Goal: Navigation & Orientation: Find specific page/section

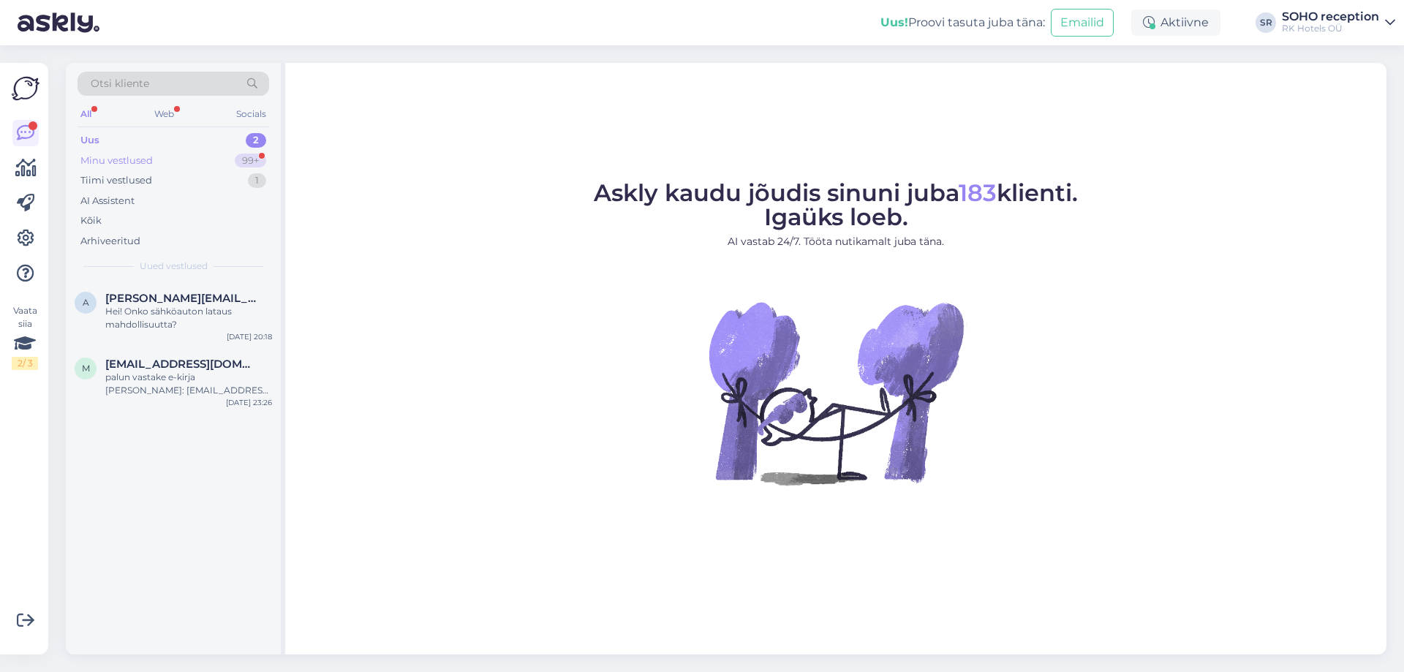
click at [177, 167] on div "Minu vestlused 99+" at bounding box center [174, 161] width 192 height 20
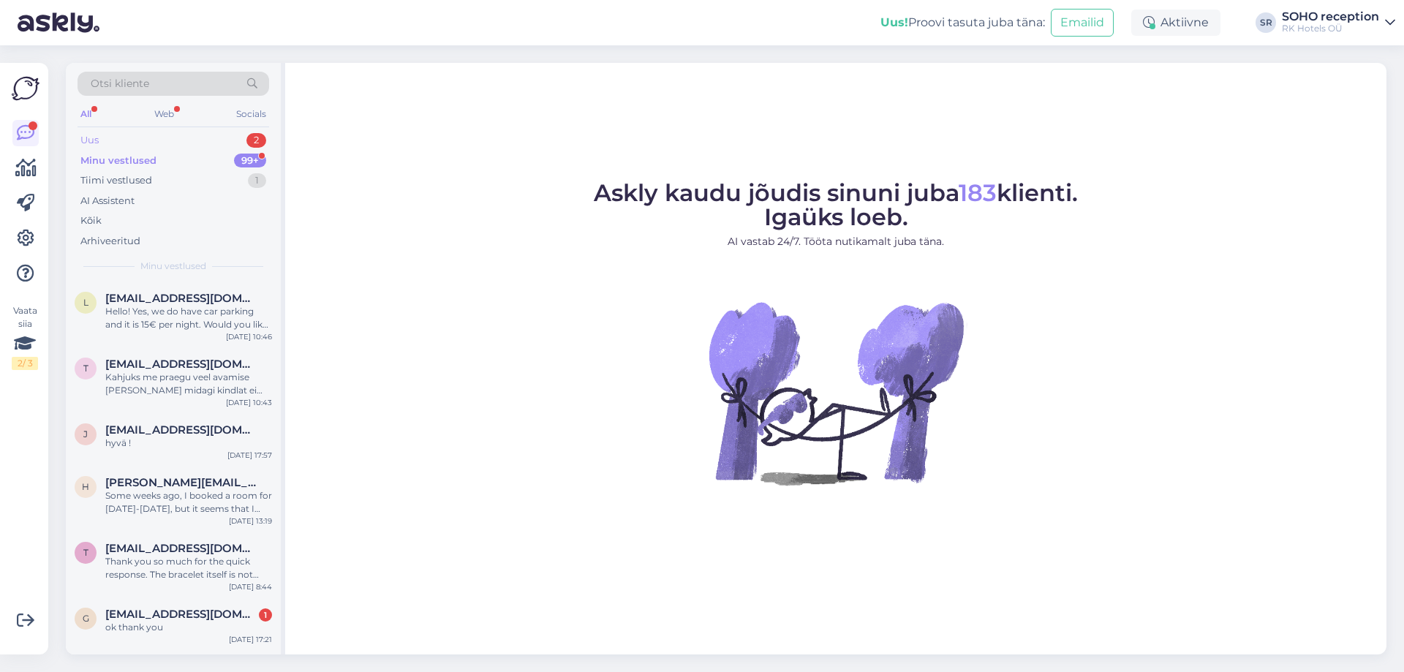
click at [162, 143] on div "Uus 2" at bounding box center [174, 140] width 192 height 20
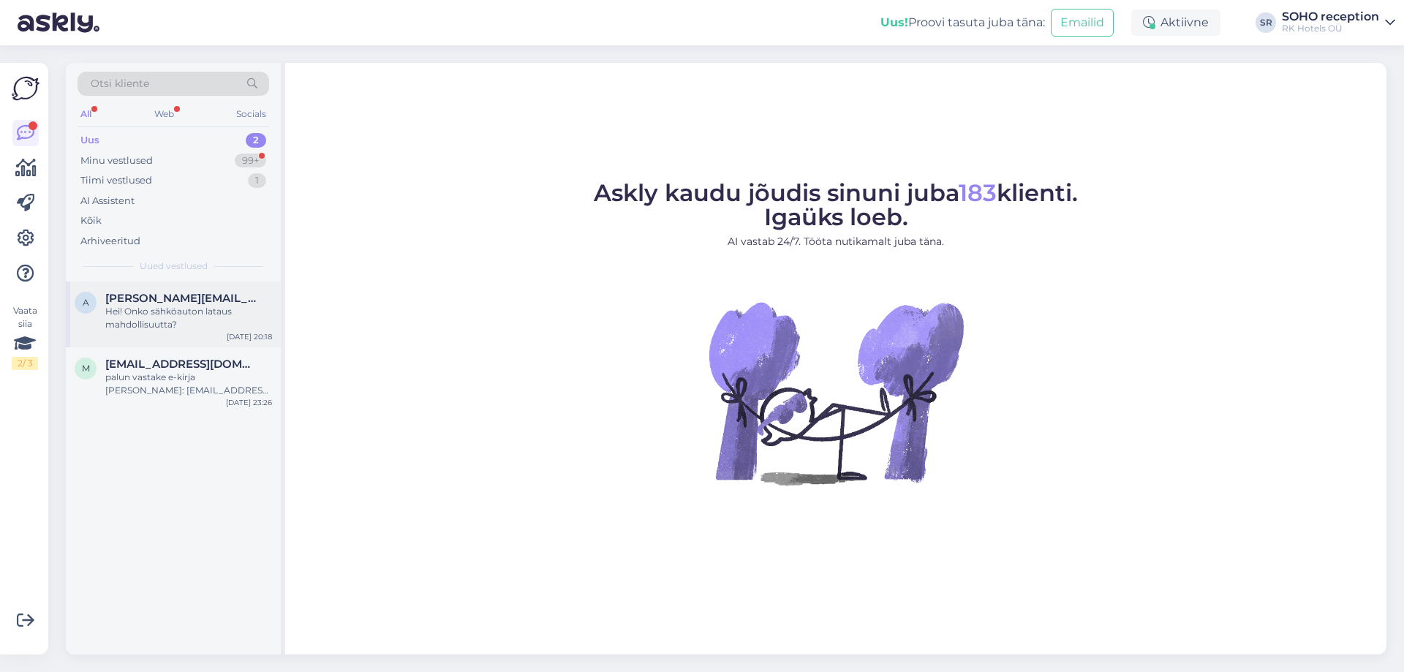
click at [157, 314] on div "Hei! Onko sähköauton lataus mahdollisuutta?" at bounding box center [188, 318] width 167 height 26
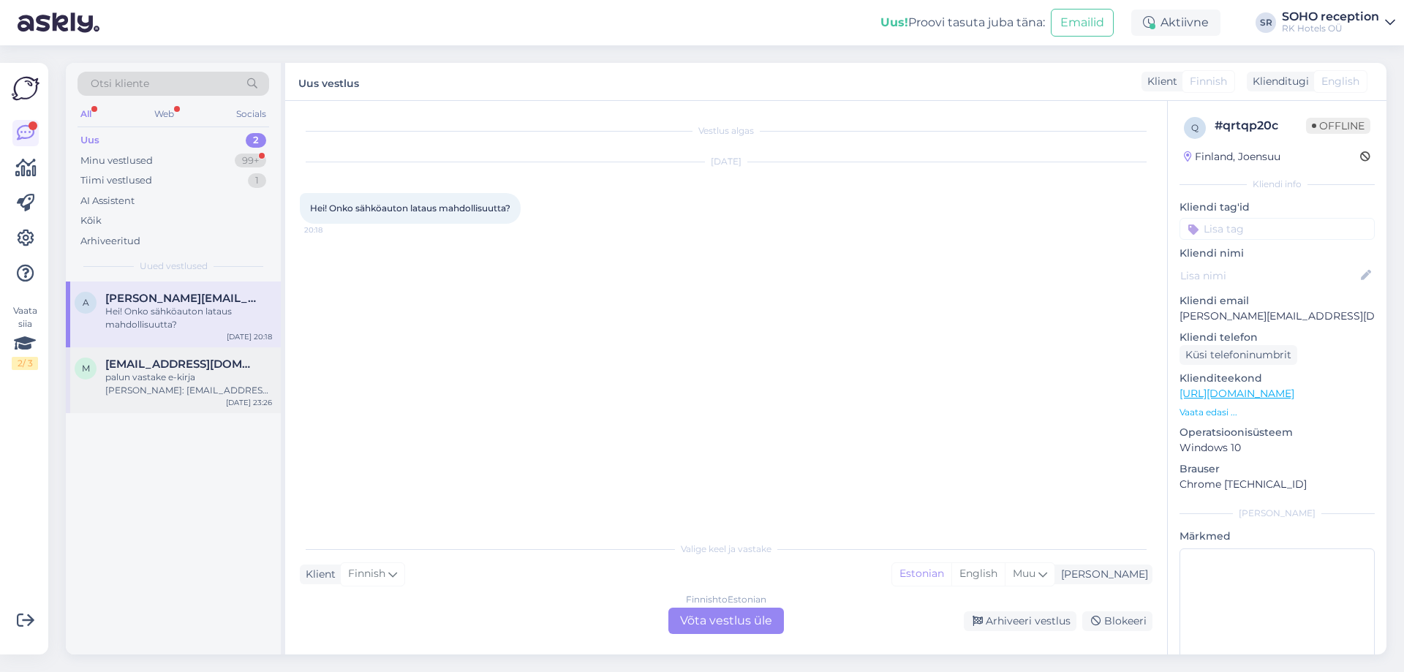
click at [173, 380] on div "palun vastake e-kirja [PERSON_NAME]: [EMAIL_ADDRESS][DOMAIN_NAME]" at bounding box center [188, 384] width 167 height 26
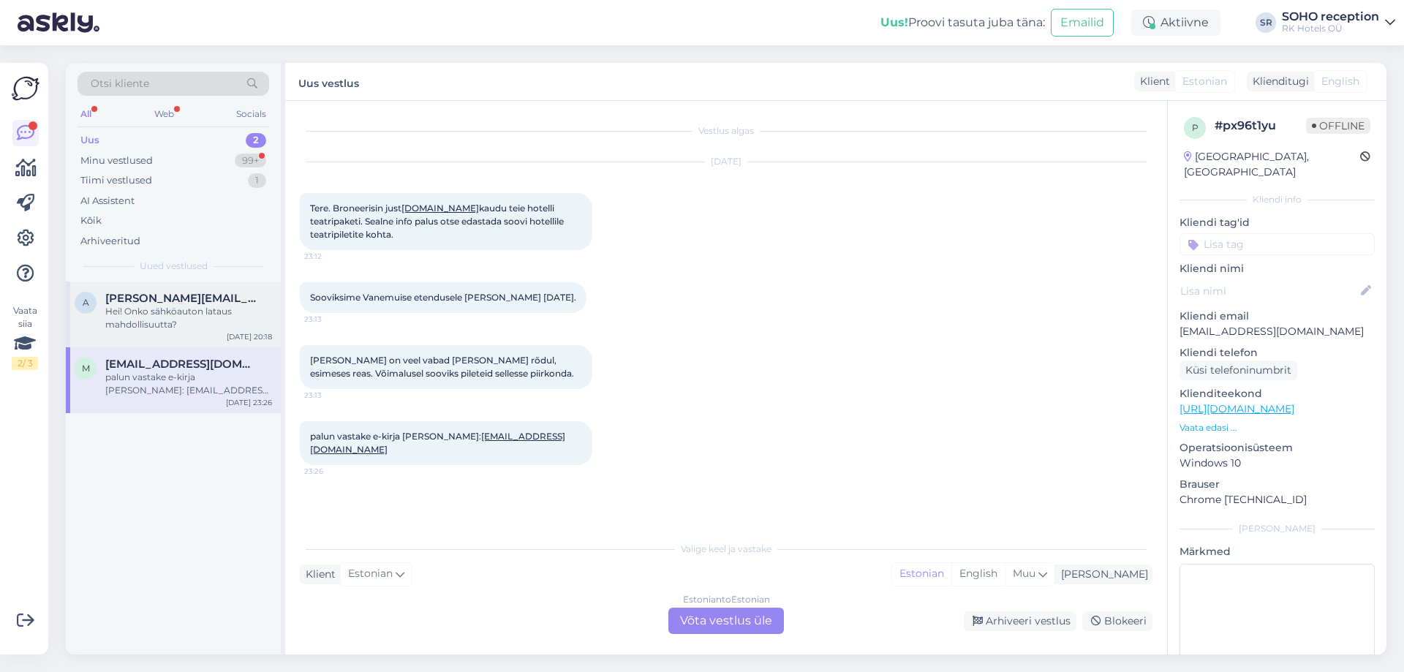
click at [194, 321] on div "Hei! Onko sähköauton lataus mahdollisuutta?" at bounding box center [188, 318] width 167 height 26
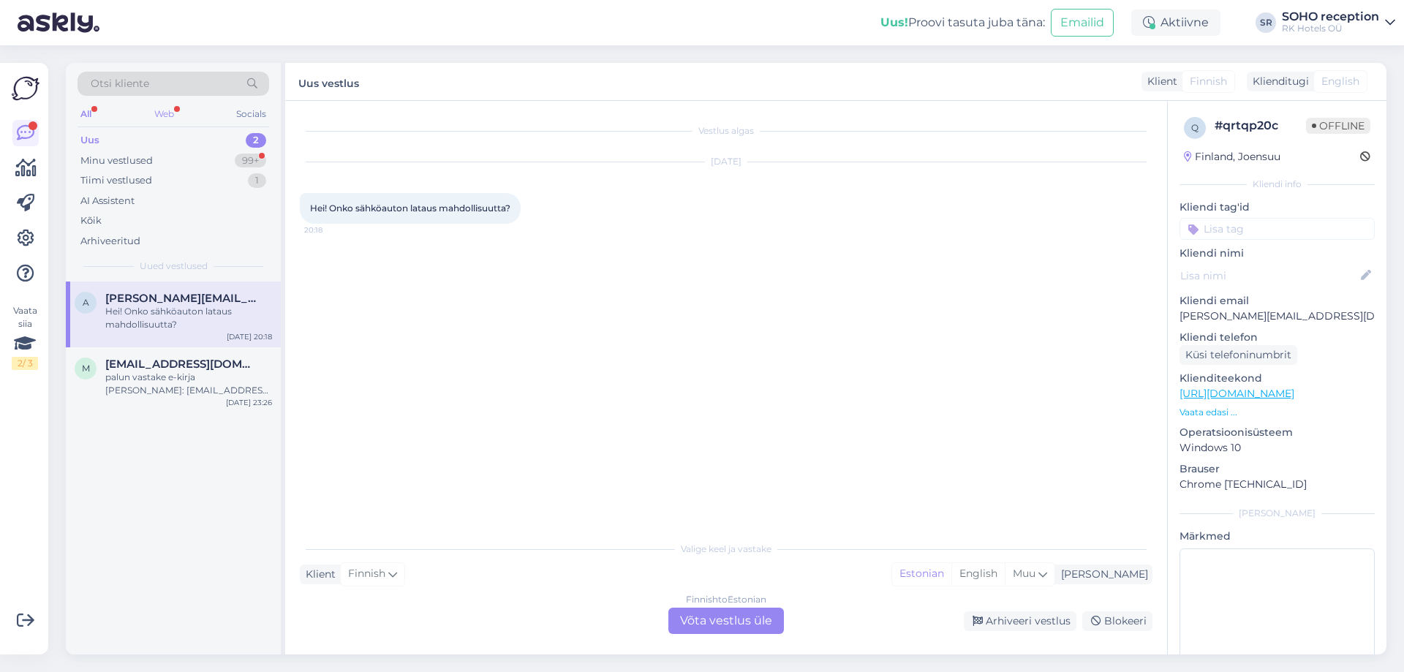
click at [169, 116] on div "Web" at bounding box center [164, 114] width 26 height 19
click at [168, 301] on span "[PERSON_NAME][EMAIL_ADDRESS][DOMAIN_NAME]" at bounding box center [181, 298] width 152 height 13
click at [152, 371] on div "palun vastake e-kirja [PERSON_NAME]: [EMAIL_ADDRESS][DOMAIN_NAME]" at bounding box center [188, 384] width 167 height 26
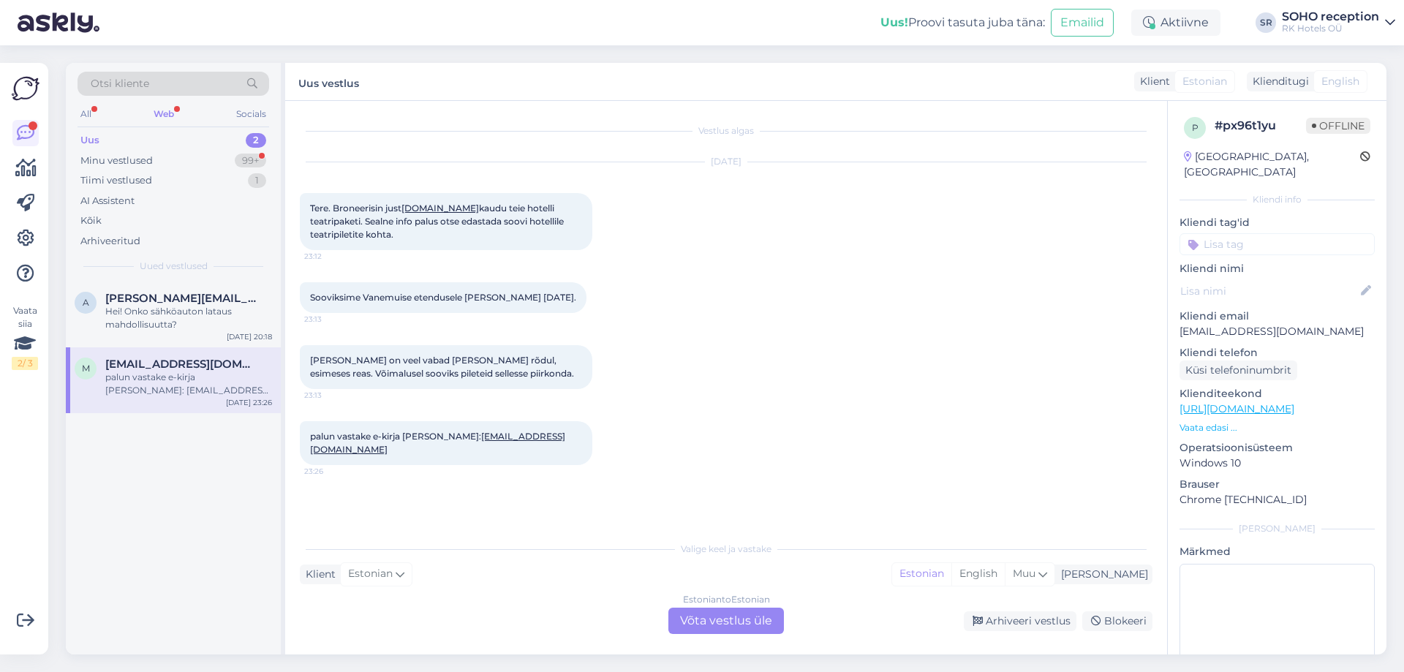
click at [96, 116] on div "All Web Socials" at bounding box center [174, 116] width 192 height 23
click at [86, 118] on div "All" at bounding box center [86, 114] width 17 height 19
click at [248, 161] on div "99+" at bounding box center [250, 161] width 31 height 15
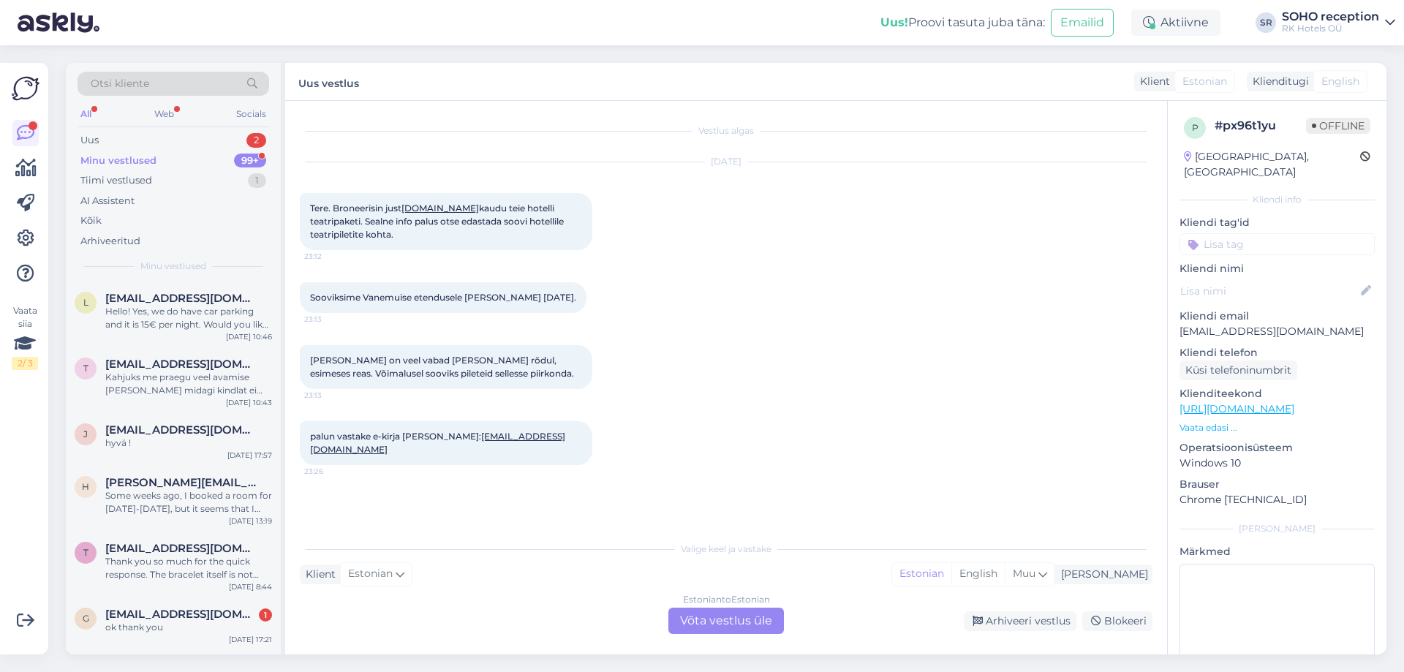
click at [248, 161] on div "99+" at bounding box center [250, 161] width 32 height 15
click at [217, 183] on div "Tiimi vestlused 1" at bounding box center [174, 180] width 192 height 20
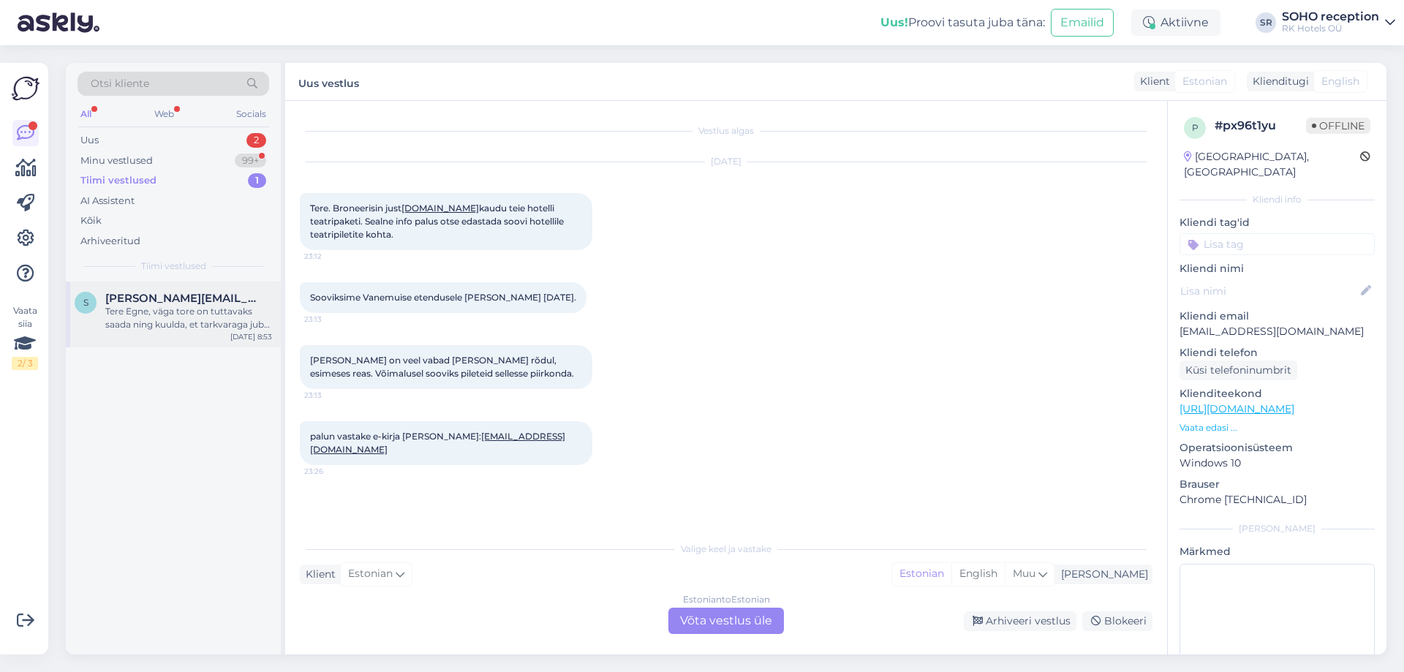
click at [189, 316] on div "Tere Egne, väga tore on tuttavaks saada ning kuulda, et tarkvaraga juba olete s…" at bounding box center [188, 318] width 167 height 26
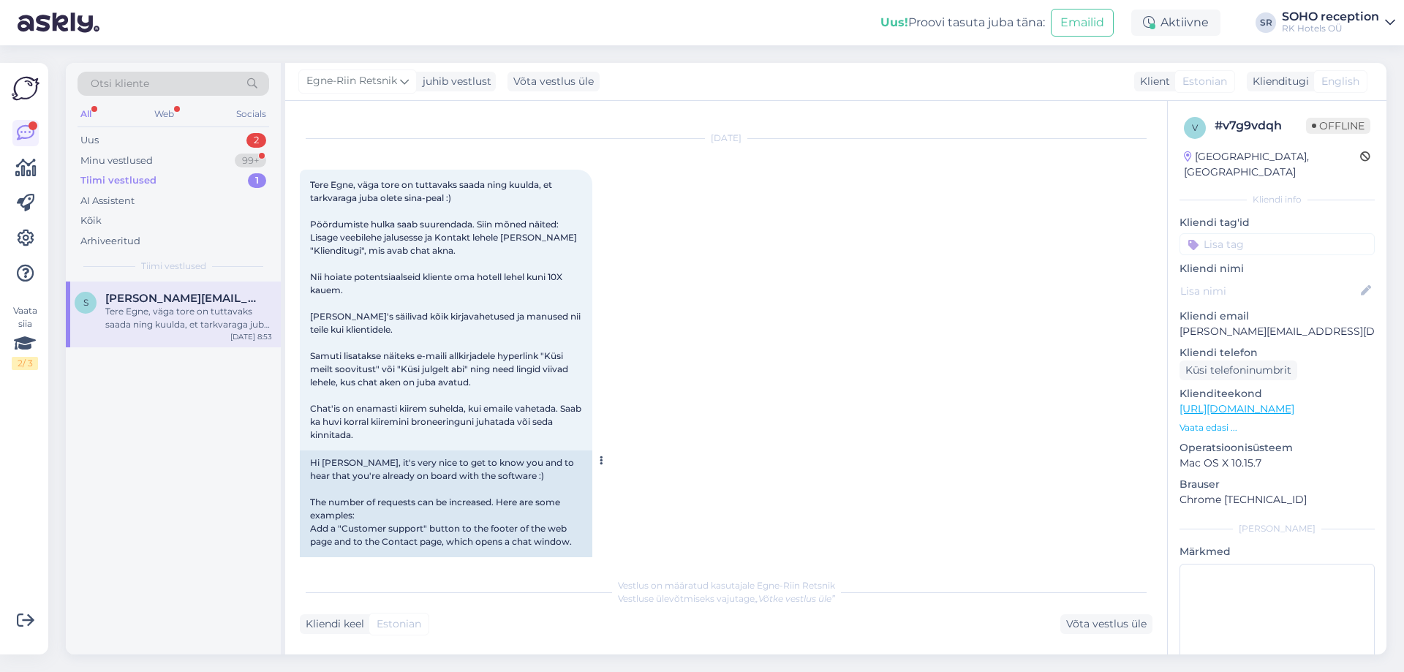
scroll to position [1156, 0]
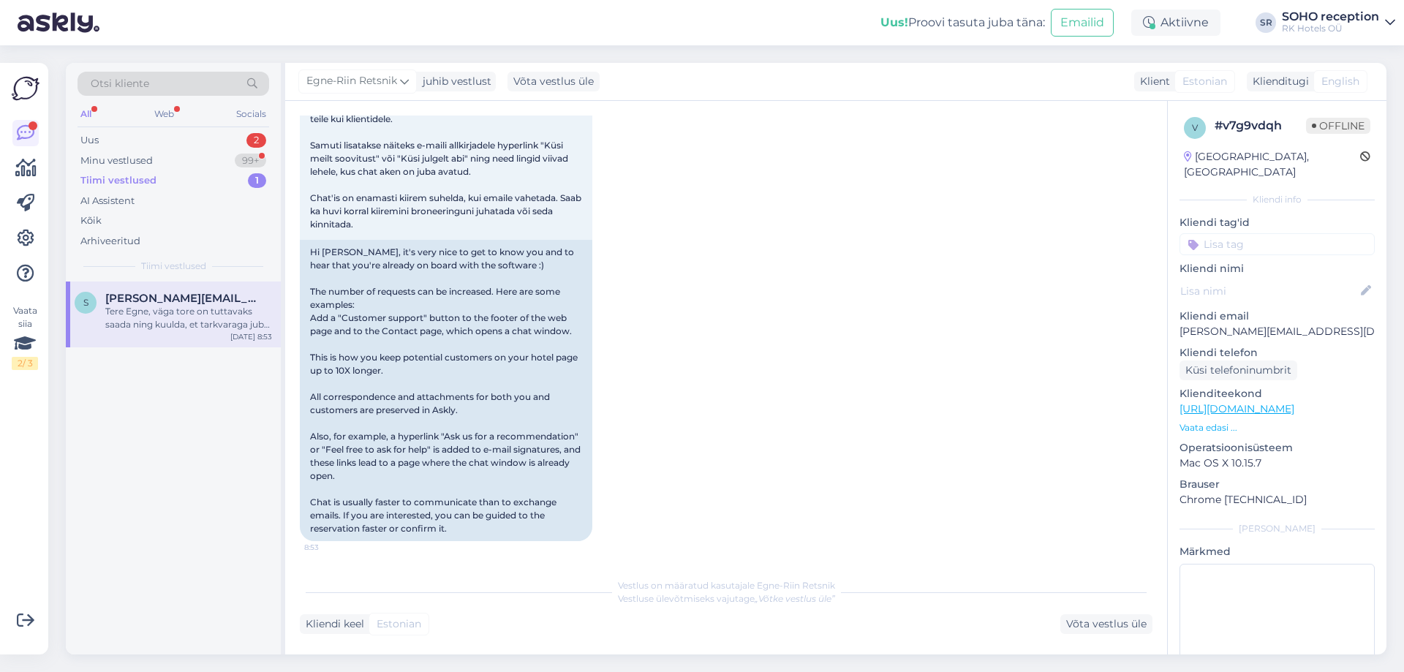
click at [39, 146] on div "Vaata siia 2 / 3 Võimalused Veendu, et Askly loob sulle väärtust. Sulge Ühenda …" at bounding box center [24, 359] width 48 height 592
click at [37, 132] on link at bounding box center [25, 133] width 26 height 26
click at [42, 77] on div "Vaata siia 2 / 3 Võimalused Veendu, et Askly loob sulle väärtust. Sulge Ühenda …" at bounding box center [24, 359] width 48 height 592
click at [31, 167] on icon at bounding box center [25, 168] width 21 height 18
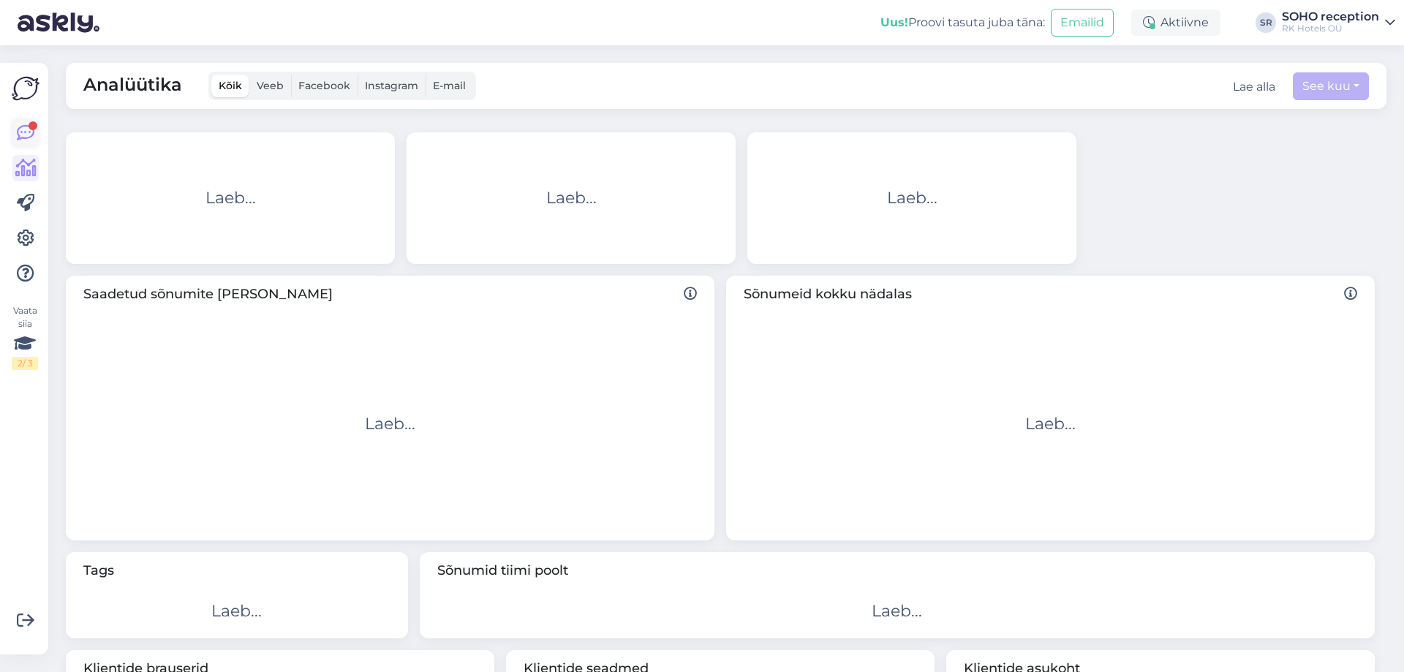
click at [31, 144] on link at bounding box center [25, 133] width 26 height 26
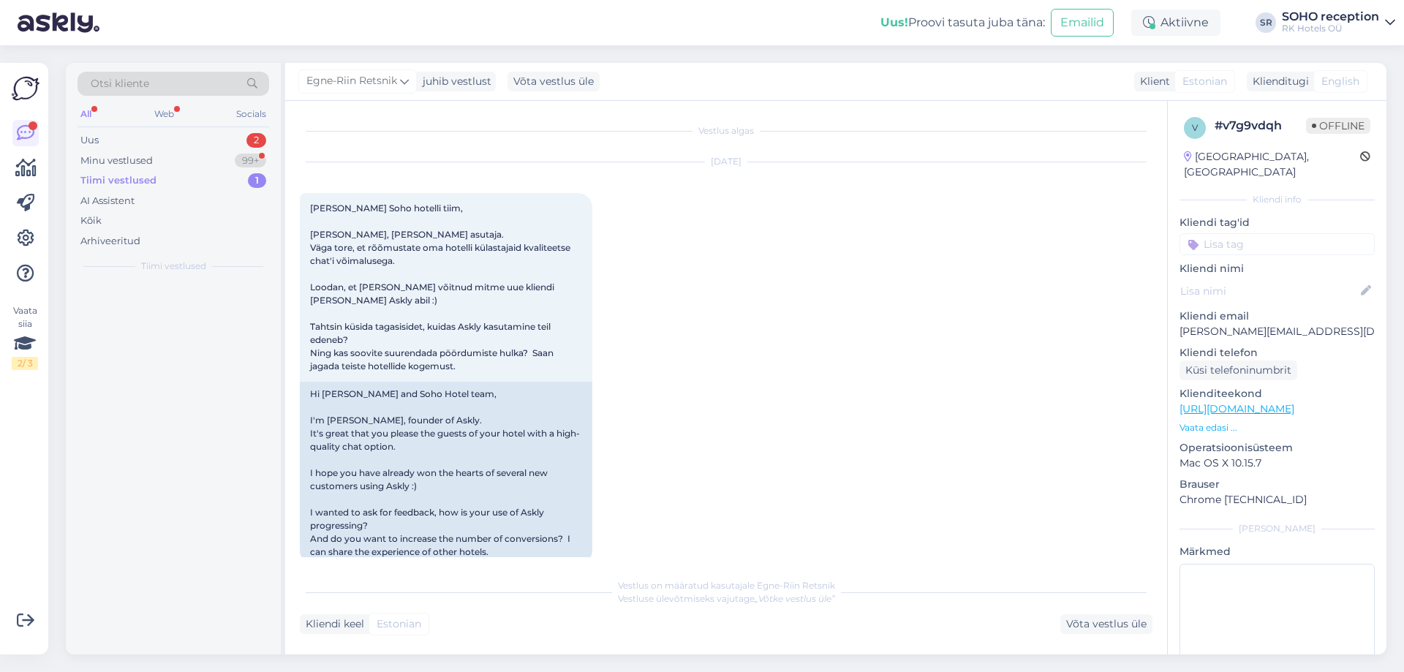
scroll to position [952, 0]
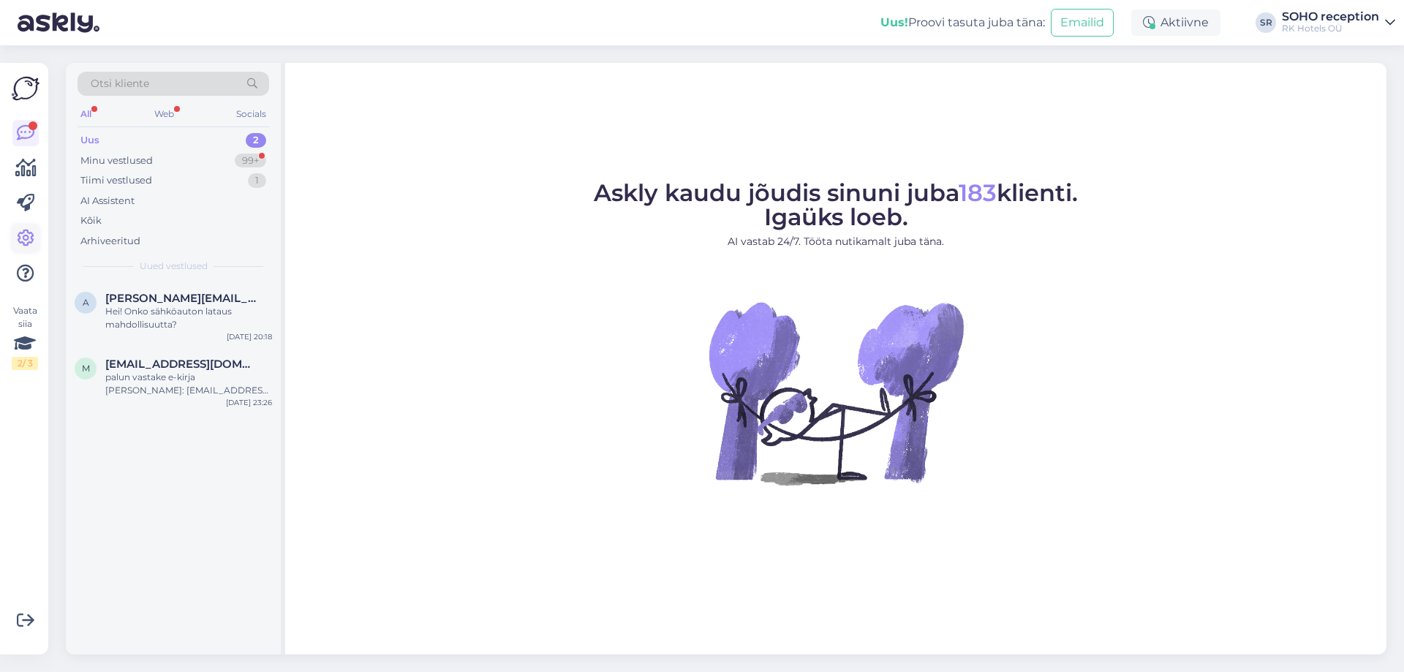
click at [32, 233] on icon at bounding box center [26, 239] width 18 height 18
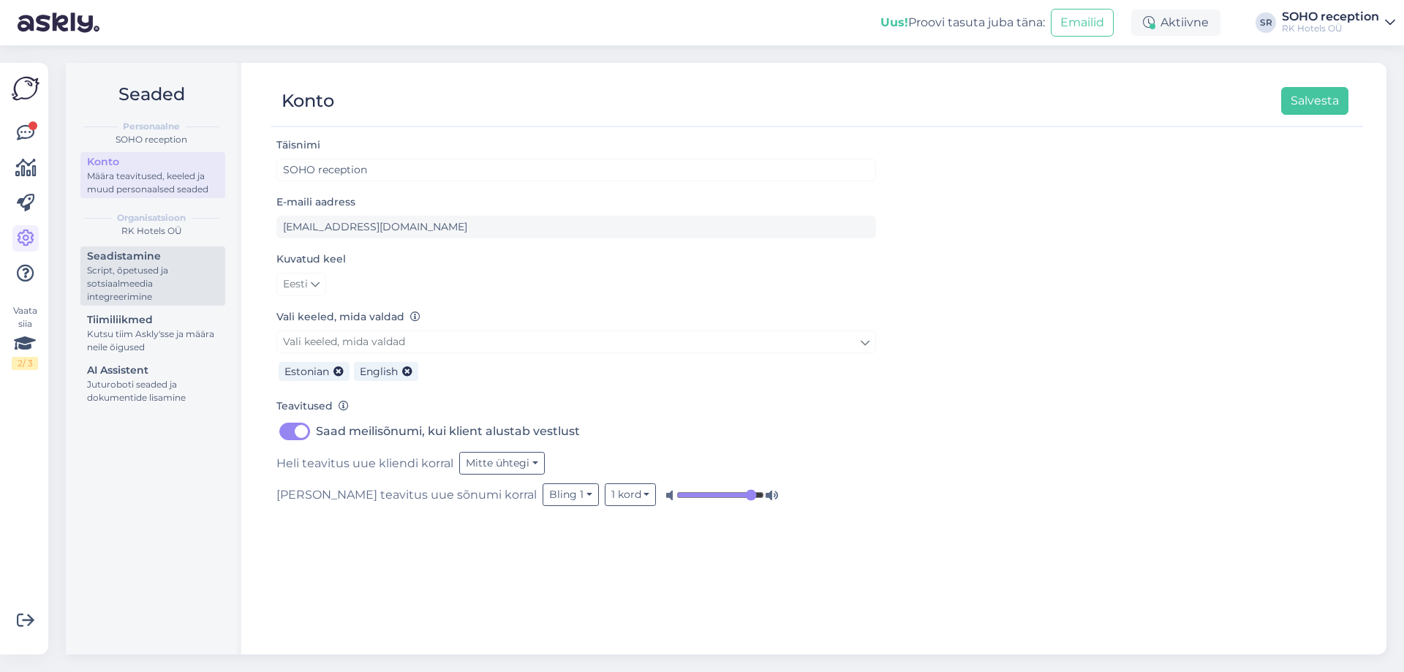
click at [162, 300] on div "Script, õpetused ja sotsiaalmeedia integreerimine" at bounding box center [153, 283] width 132 height 39
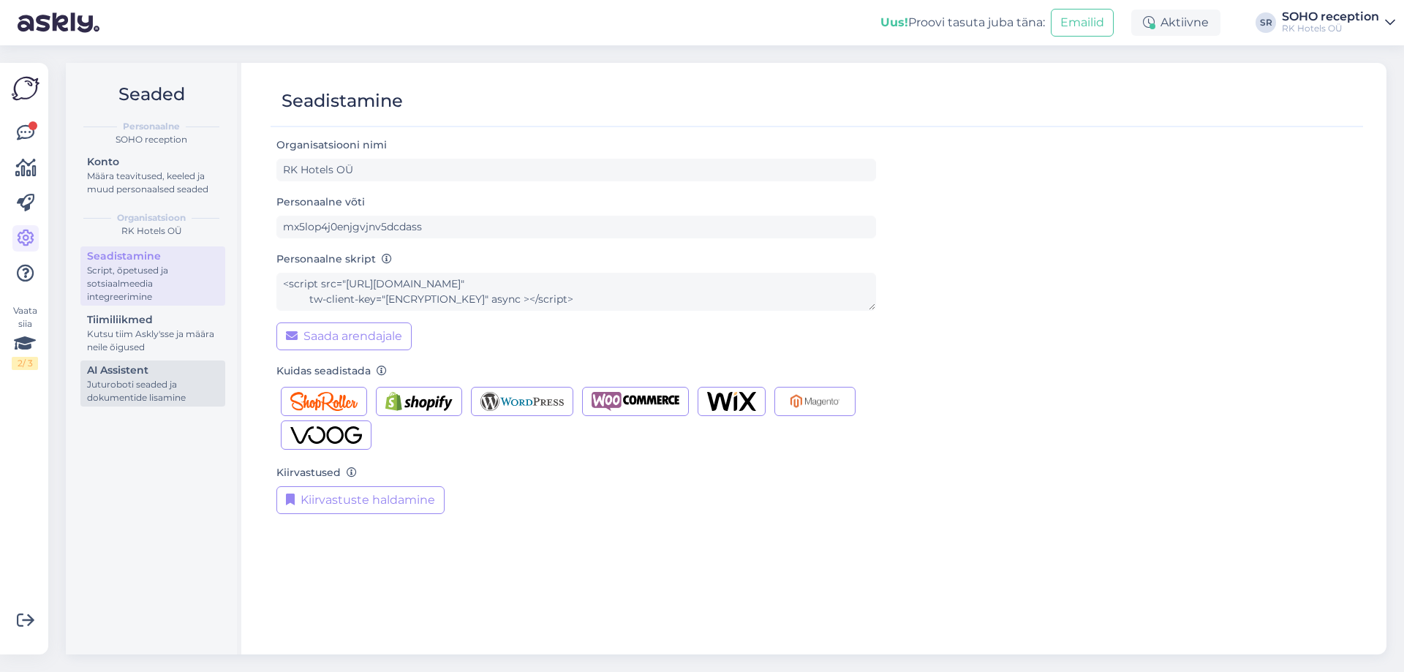
click at [155, 377] on div "AI Assistent" at bounding box center [153, 370] width 132 height 15
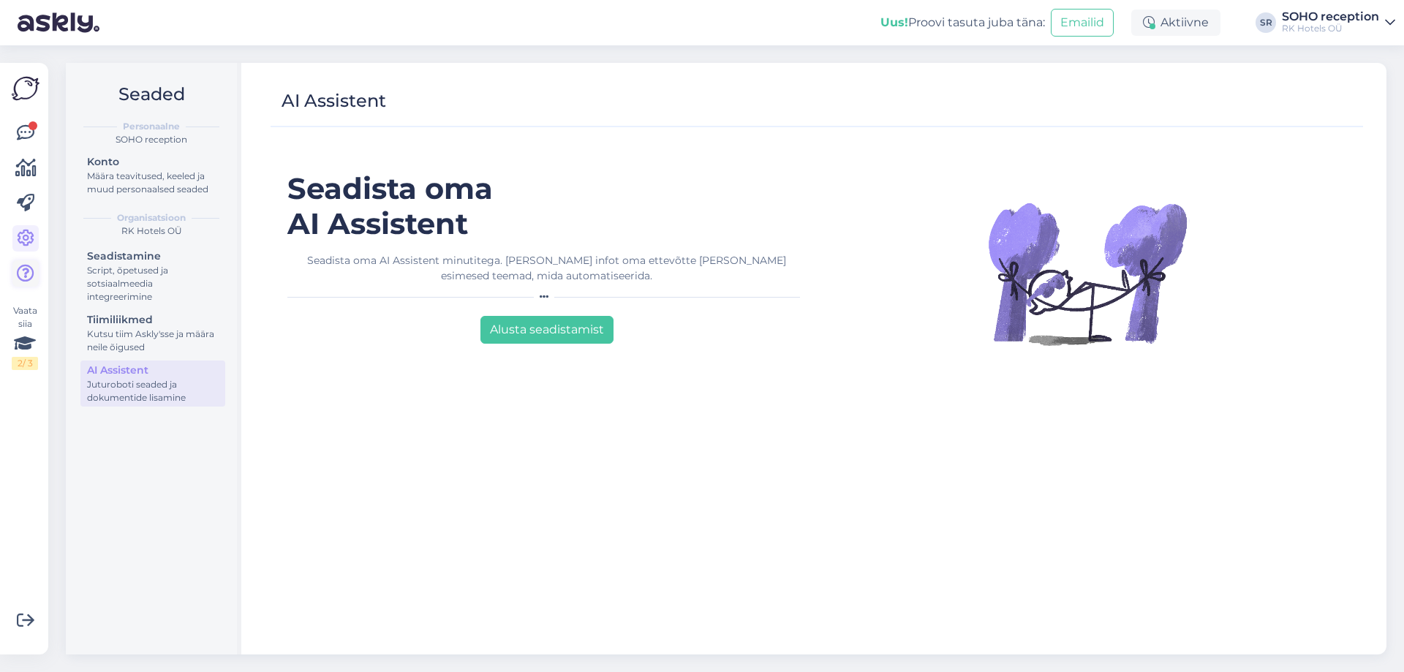
click at [38, 279] on link at bounding box center [25, 273] width 26 height 26
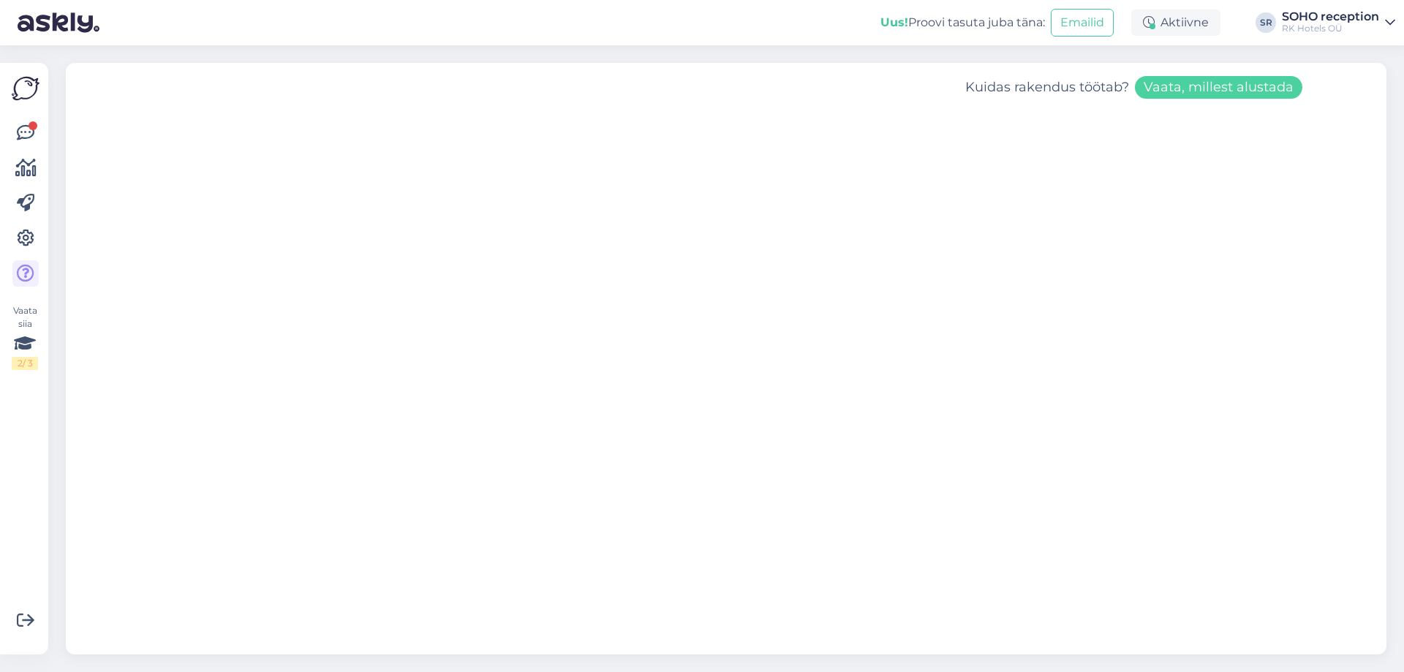
click at [1319, 26] on div "RK Hotels OÜ" at bounding box center [1330, 29] width 97 height 12
click at [1256, 56] on span "RK Hotels OÜ" at bounding box center [1235, 57] width 176 height 23
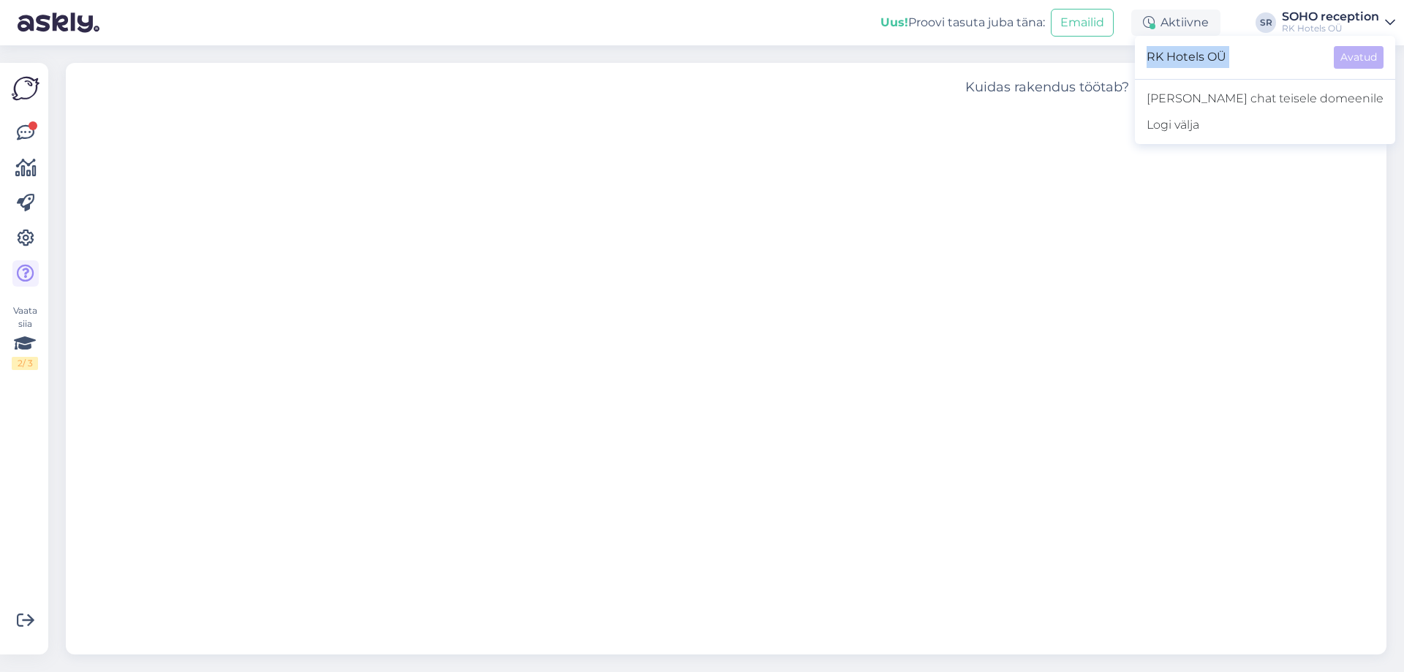
click at [1256, 56] on span "RK Hotels OÜ" at bounding box center [1235, 57] width 176 height 23
click at [29, 101] on img at bounding box center [26, 89] width 28 height 28
click at [30, 89] on img at bounding box center [26, 89] width 28 height 28
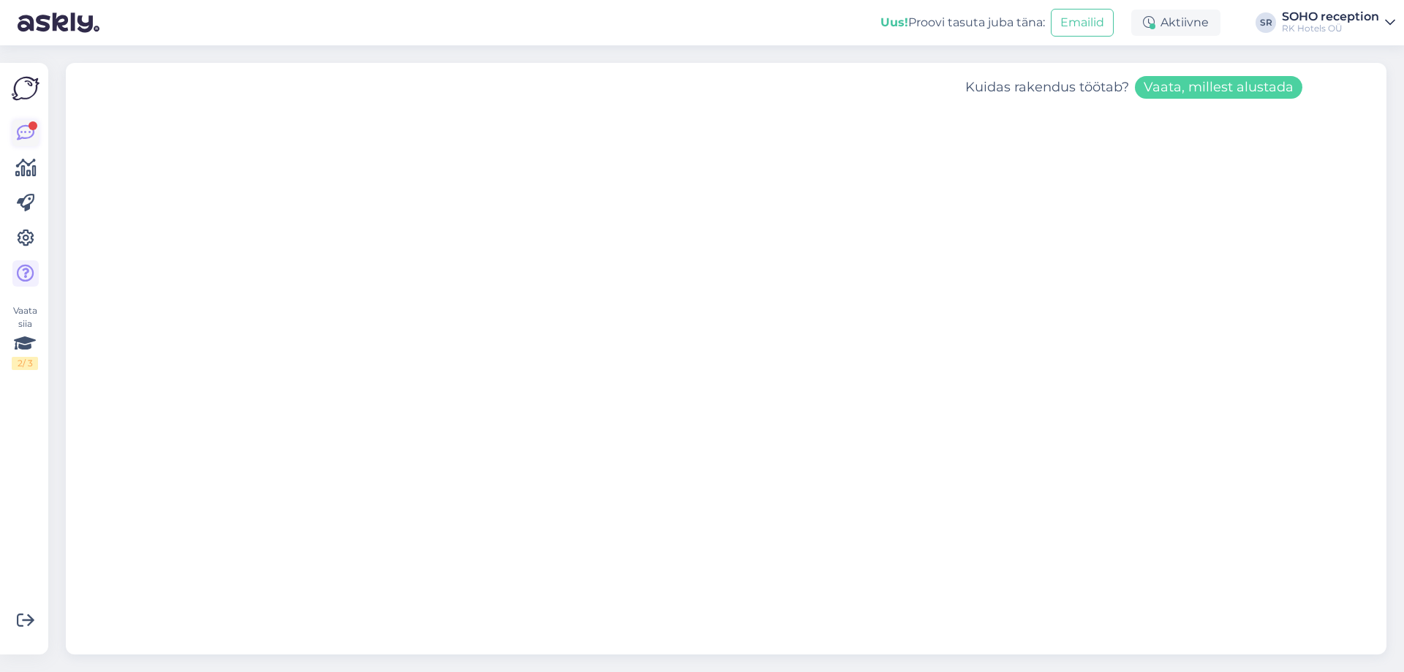
click at [33, 124] on div at bounding box center [33, 125] width 9 height 9
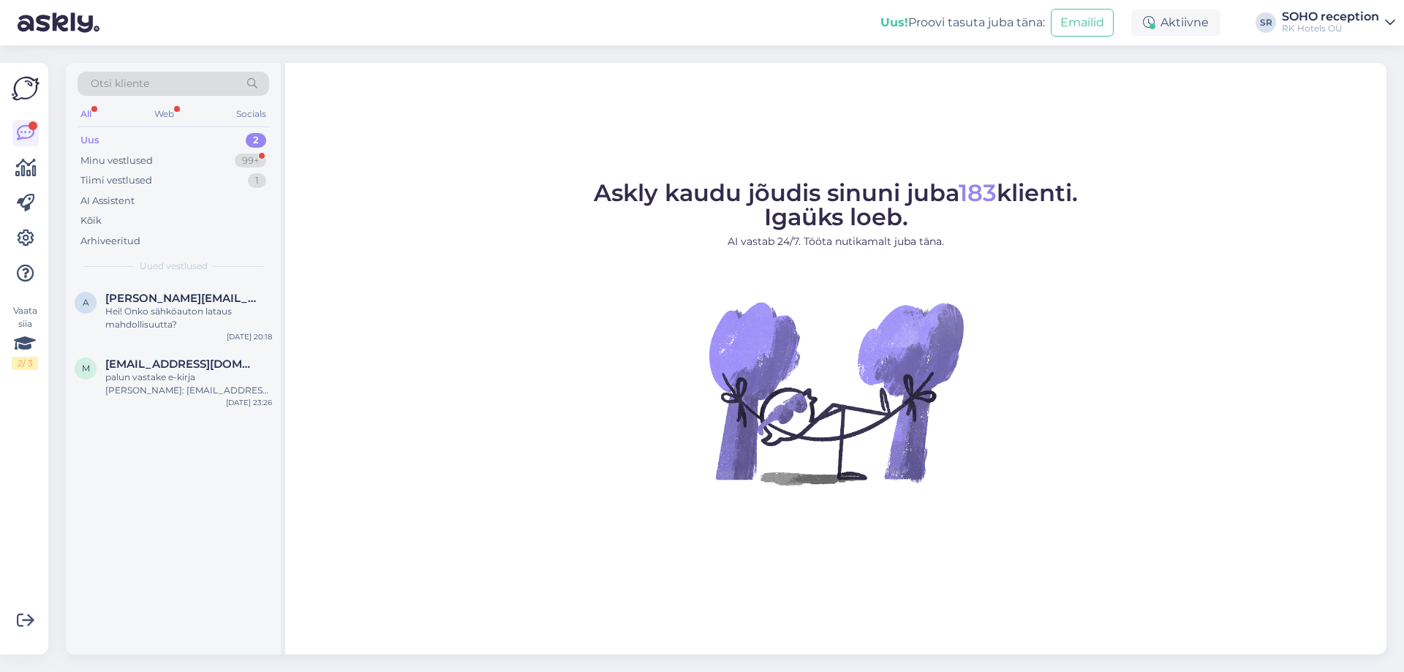
click at [274, 118] on div "Otsi kliente All Web Socials Uus 2 Minu vestlused 99+ Tiimi vestlused 1 AI Assi…" at bounding box center [173, 172] width 215 height 219
click at [255, 118] on div "Socials" at bounding box center [251, 114] width 36 height 19
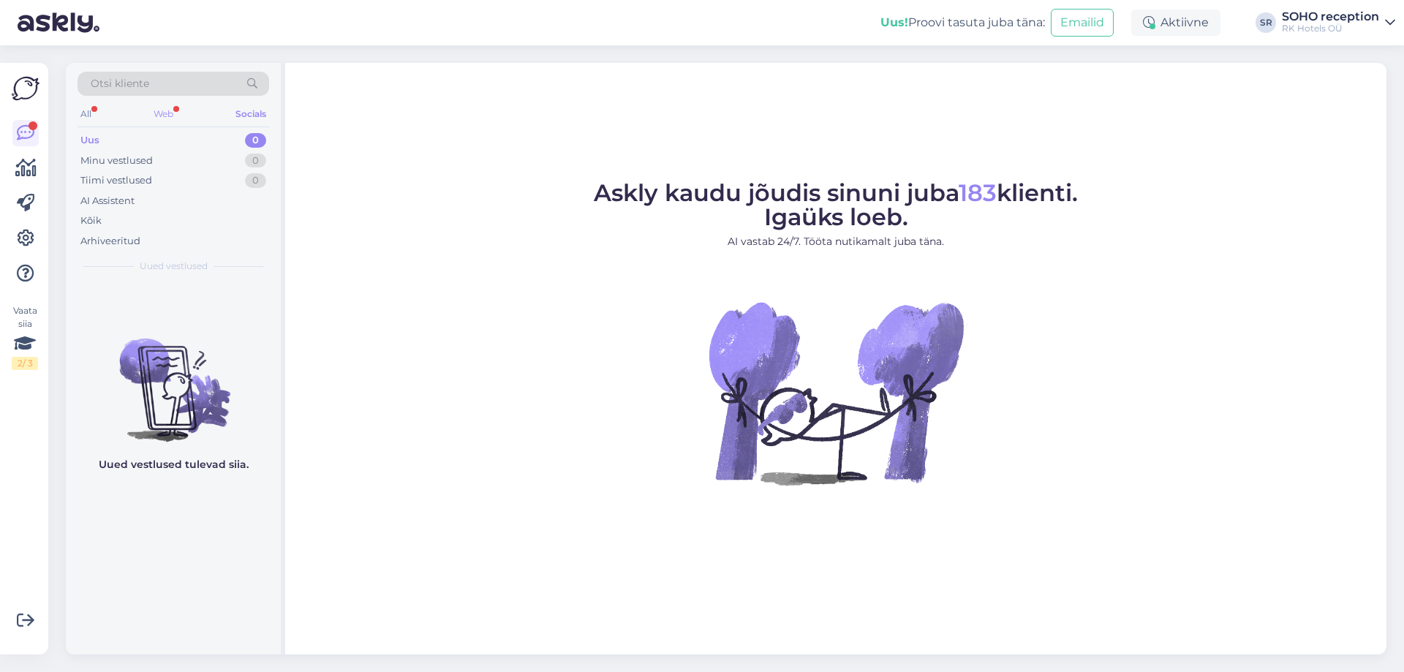
click at [173, 120] on div "Web" at bounding box center [164, 114] width 26 height 19
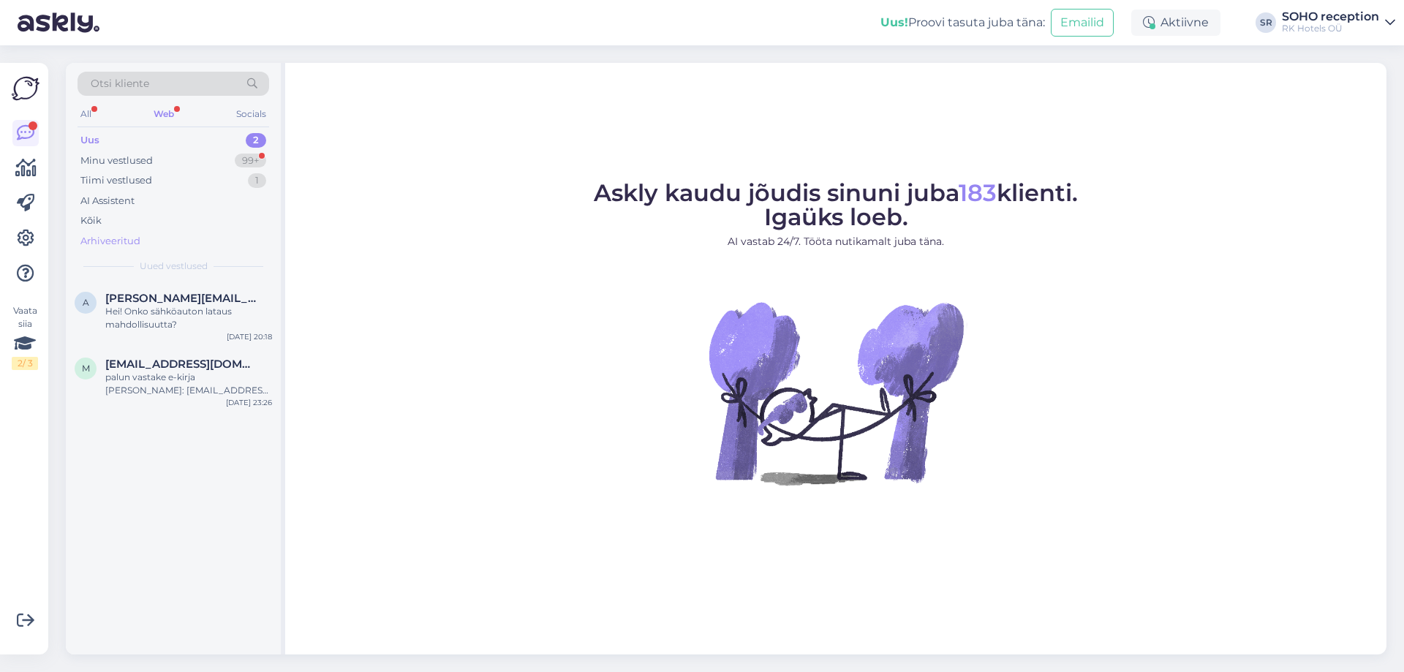
click at [90, 238] on div "Arhiveeritud" at bounding box center [110, 241] width 60 height 15
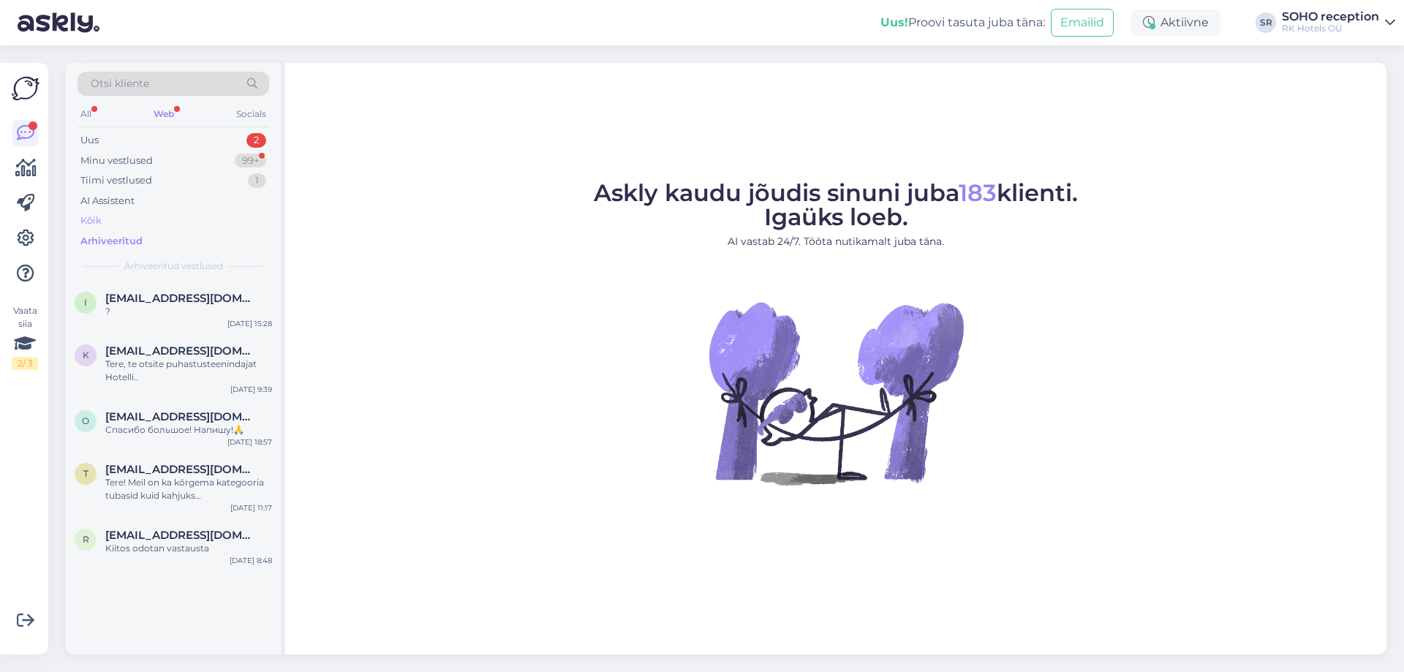
click at [94, 224] on div "Kõik" at bounding box center [90, 221] width 21 height 15
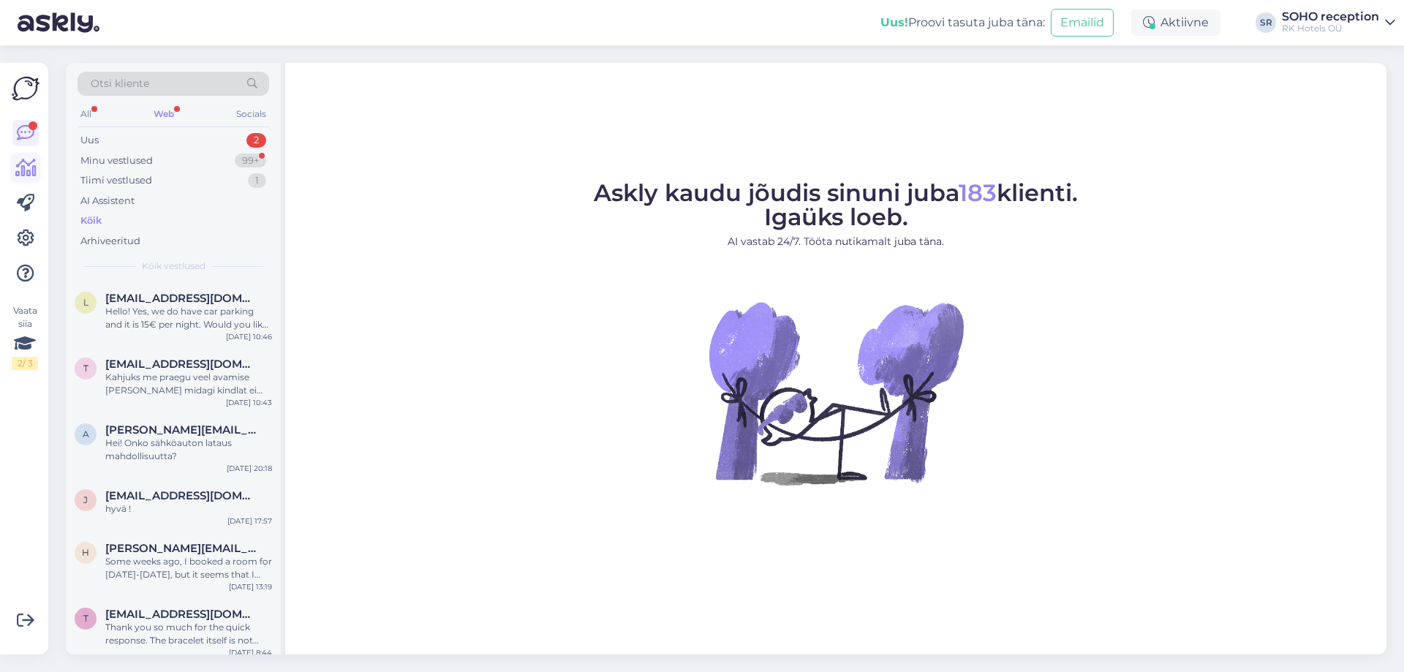
click at [37, 176] on link at bounding box center [25, 168] width 26 height 26
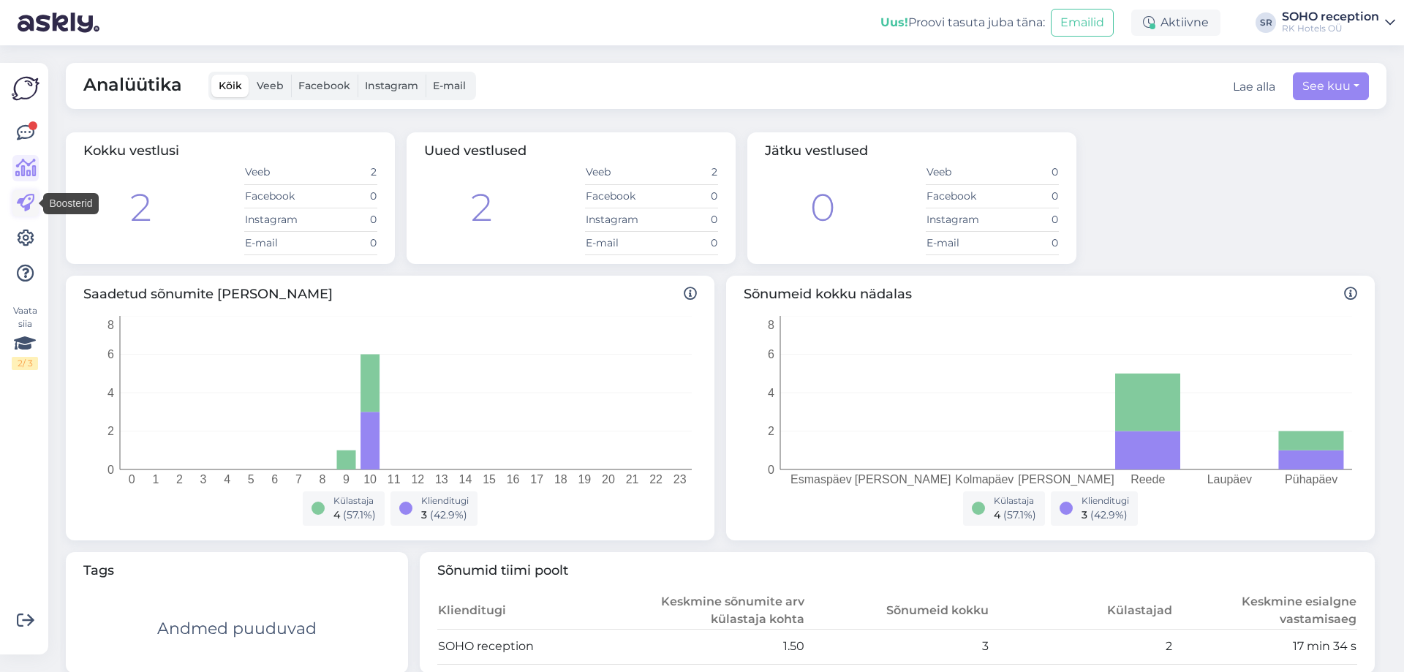
click at [25, 206] on icon at bounding box center [26, 204] width 18 height 18
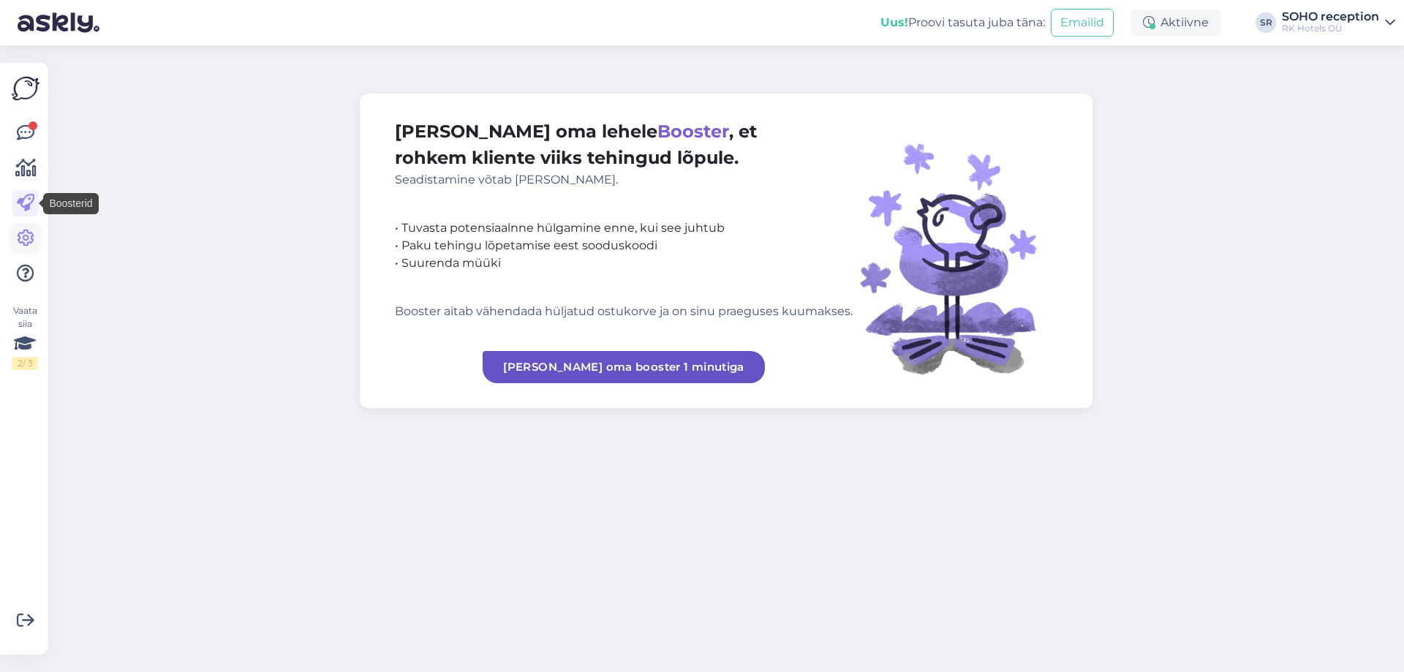
click at [34, 243] on icon at bounding box center [26, 239] width 18 height 18
